Goal: Book appointment/travel/reservation

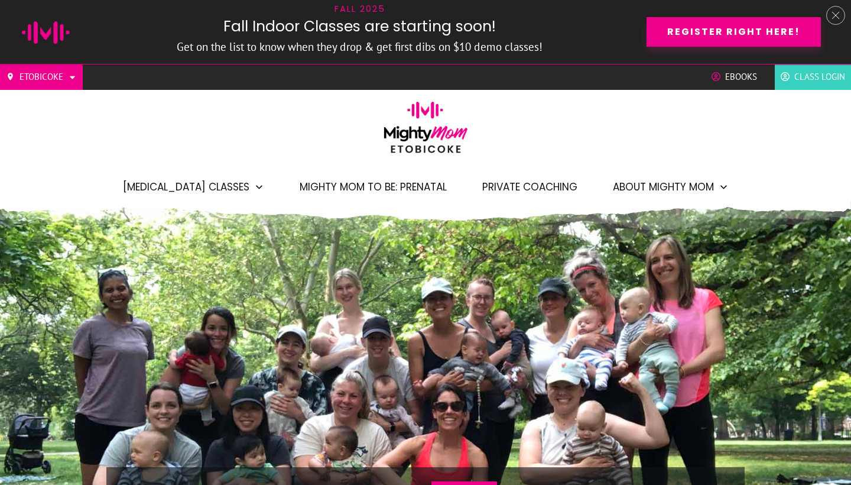
click at [339, 187] on span "Mighty Mom to Be: Prenatal" at bounding box center [373, 187] width 147 height 20
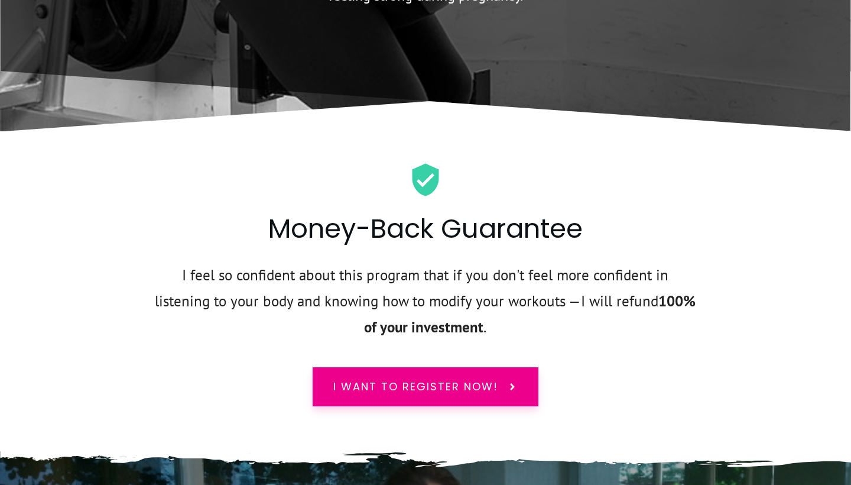
scroll to position [5937, 0]
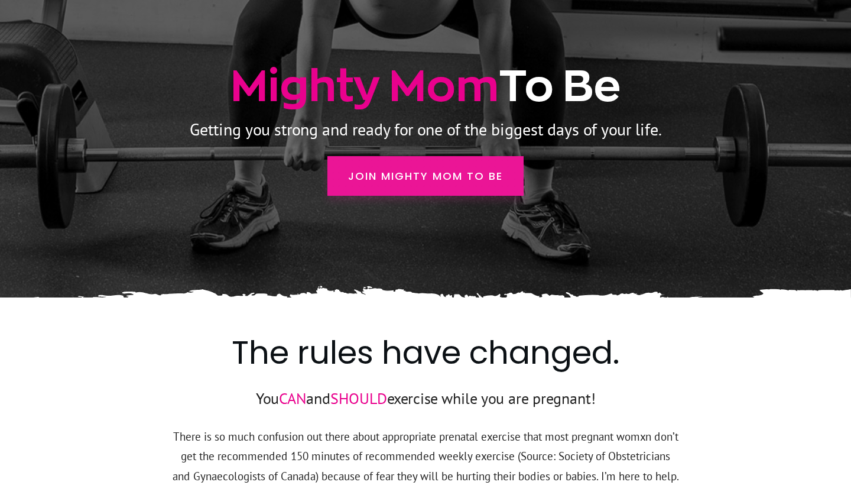
click at [426, 184] on span "Join Mighty Mom to Be" at bounding box center [425, 176] width 155 height 16
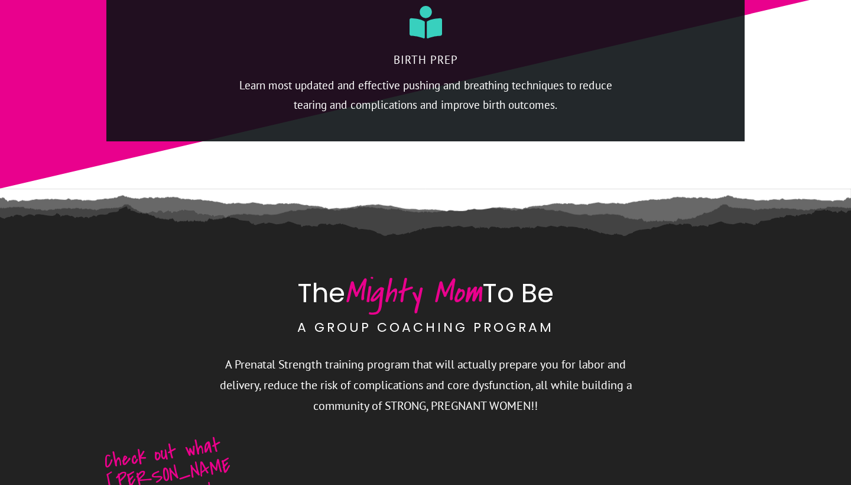
scroll to position [2636, 0]
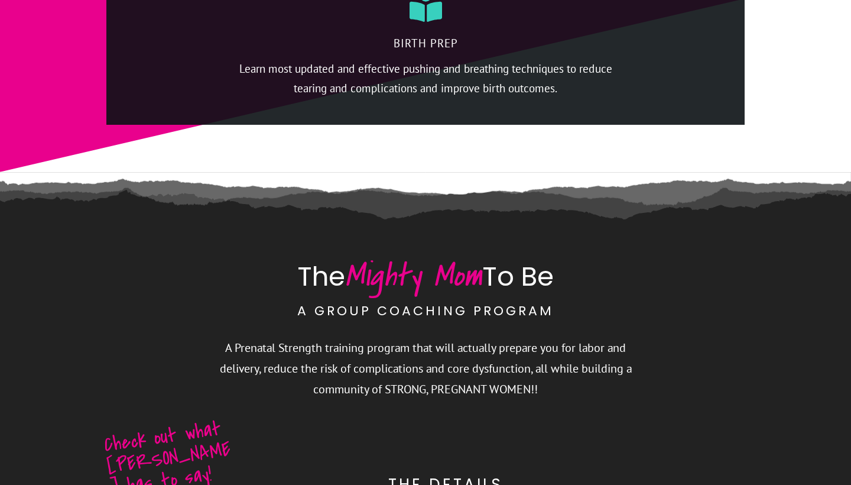
click at [409, 281] on span "Mighty Mom" at bounding box center [413, 275] width 137 height 45
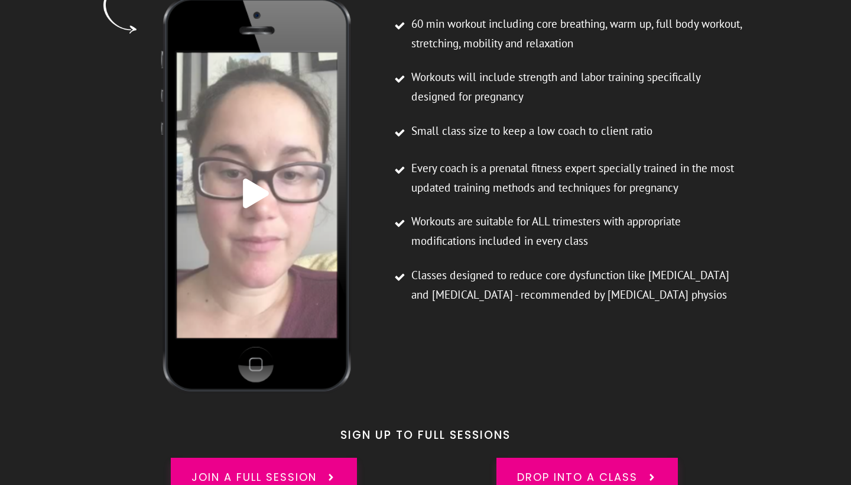
scroll to position [3331, 0]
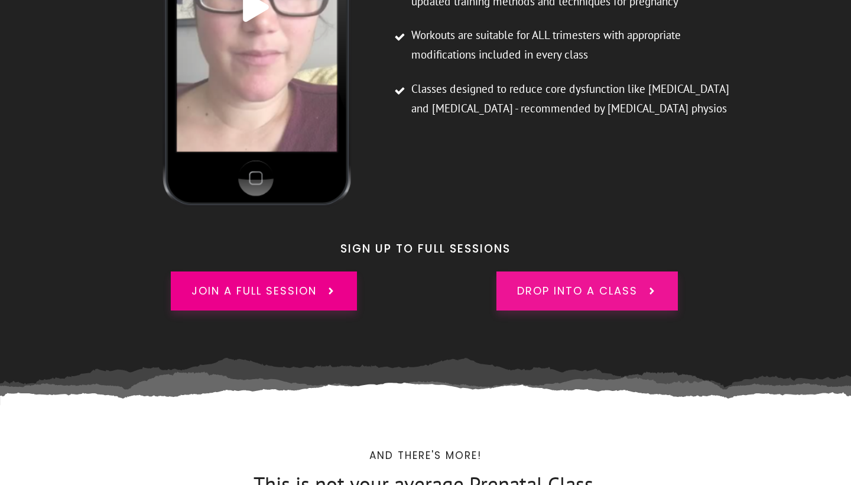
click at [545, 283] on span "drop into a class" at bounding box center [577, 290] width 121 height 15
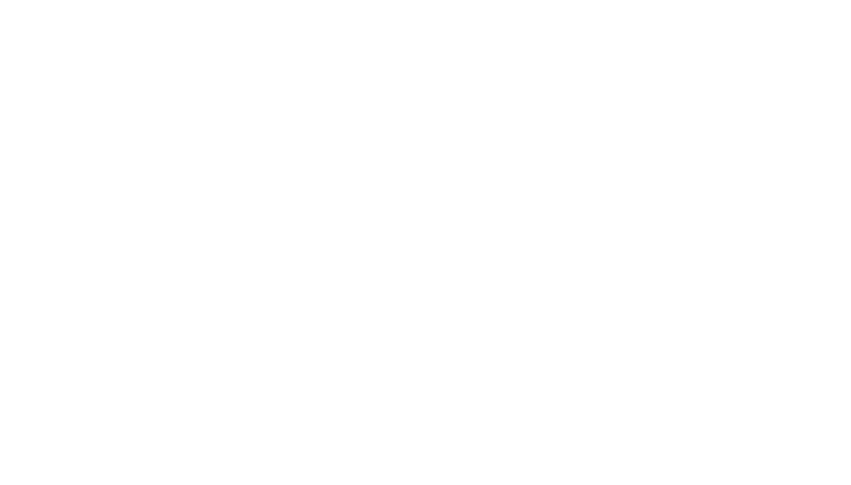
scroll to position [687, 0]
